Goal: Task Accomplishment & Management: Manage account settings

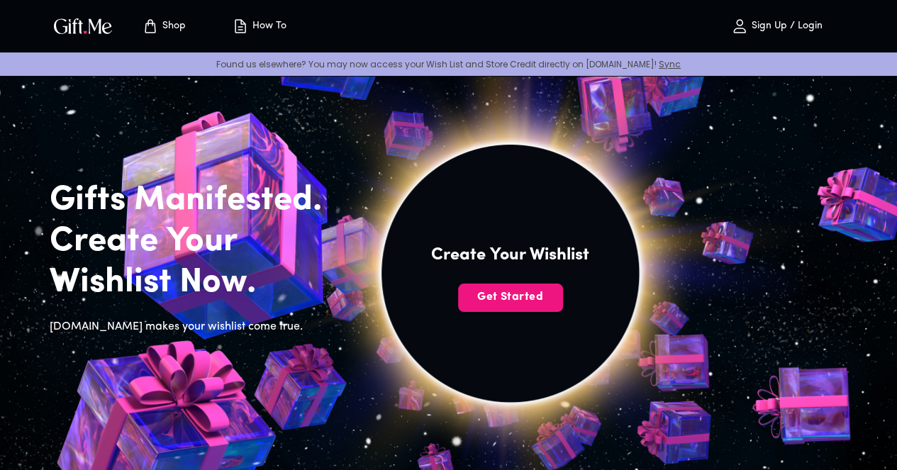
click at [795, 18] on span "Sign Up / Login" at bounding box center [776, 26] width 125 height 17
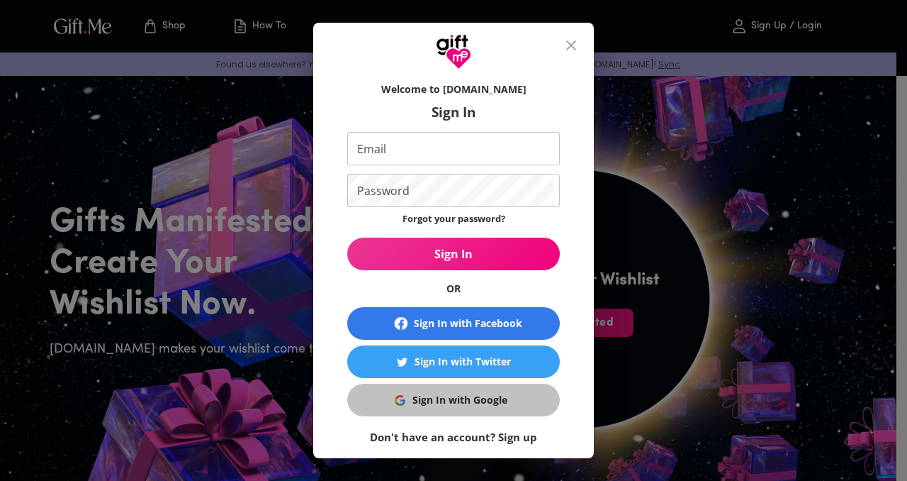
click at [477, 398] on div "Sign In with Google" at bounding box center [460, 400] width 95 height 16
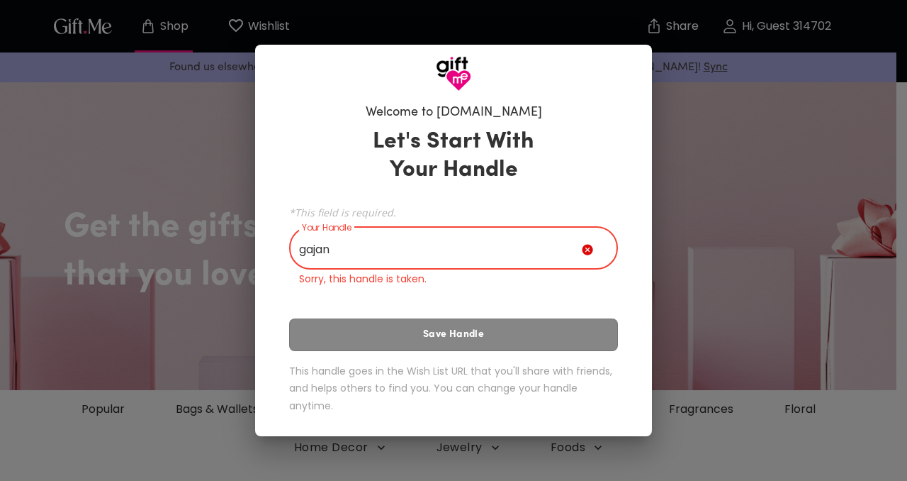
type input "gajan"
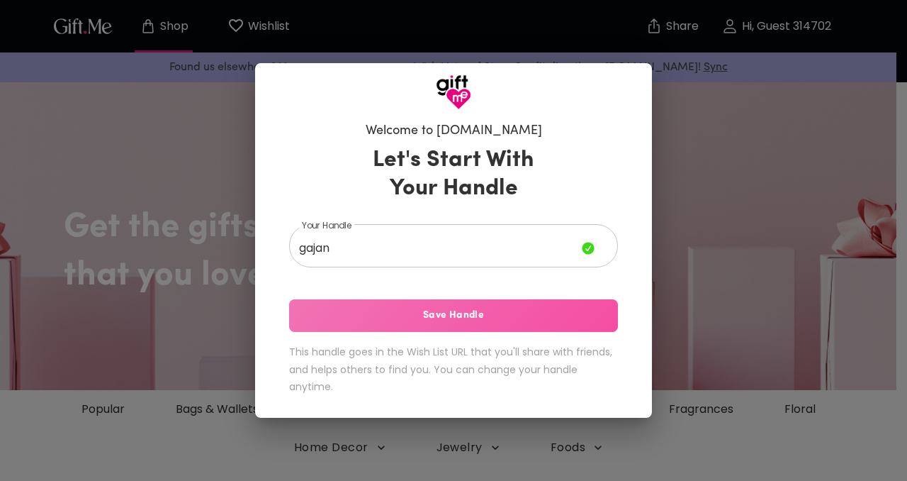
click at [472, 324] on button "Save Handle" at bounding box center [453, 315] width 329 height 33
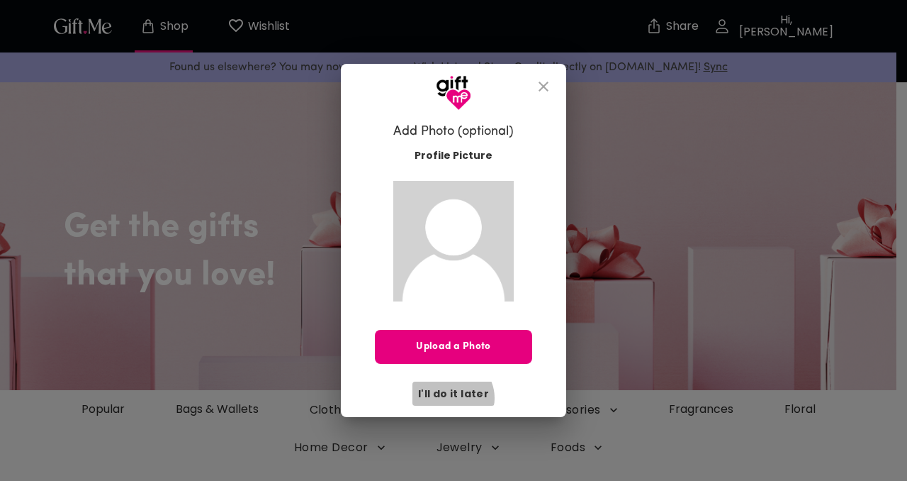
click at [454, 398] on span "I'll do it later" at bounding box center [453, 394] width 71 height 16
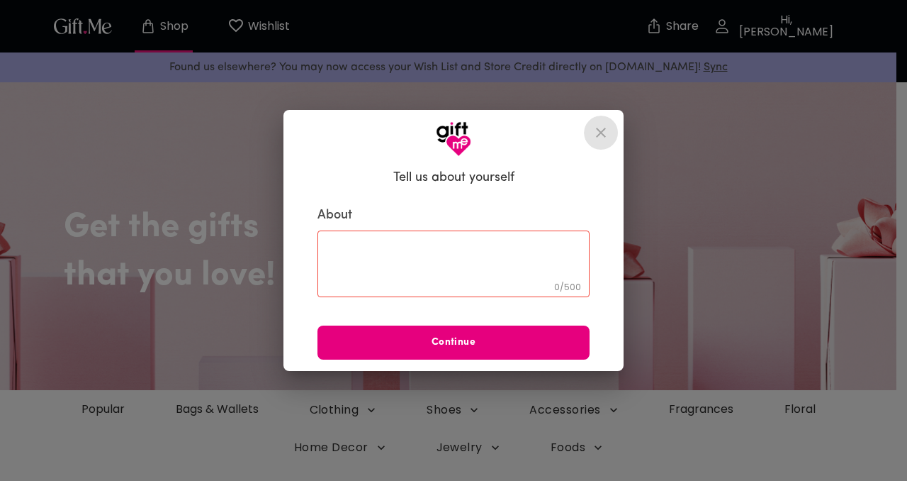
click at [595, 137] on icon "close" at bounding box center [601, 132] width 17 height 17
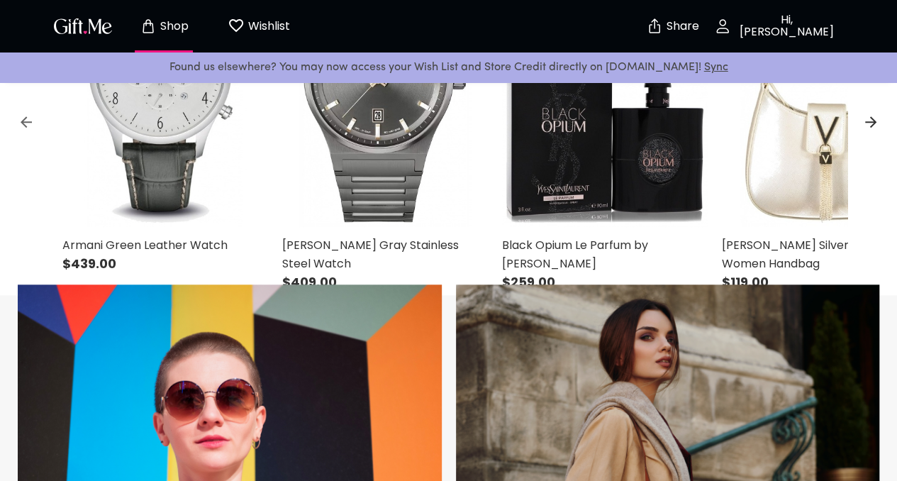
scroll to position [595, 0]
